Goal: Book appointment/travel/reservation

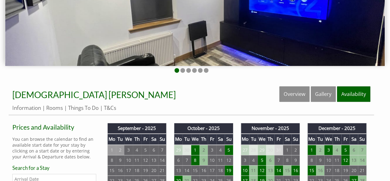
scroll to position [125, 0]
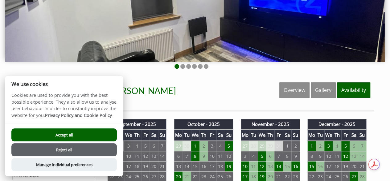
click at [102, 148] on button "Reject all" at bounding box center [64, 149] width 106 height 13
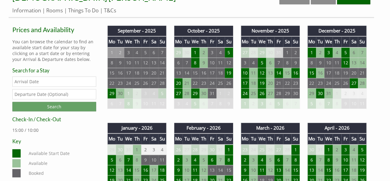
scroll to position [213, 0]
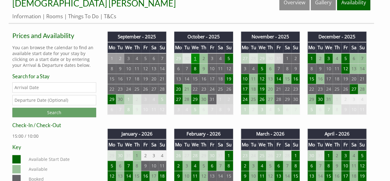
click at [197, 55] on td "1" at bounding box center [195, 58] width 8 height 10
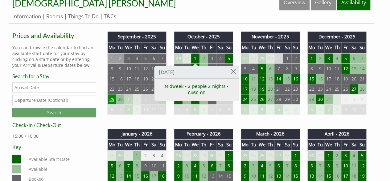
click at [111, 99] on td "29" at bounding box center [112, 99] width 8 height 10
